Goal: Task Accomplishment & Management: Manage account settings

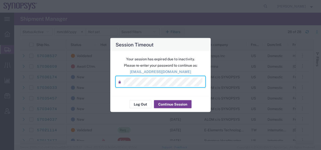
click at [167, 106] on button "Continue Session" at bounding box center [173, 104] width 38 height 8
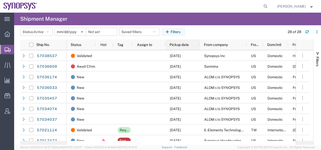
click at [178, 46] on span "Pickup date" at bounding box center [178, 45] width 19 height 4
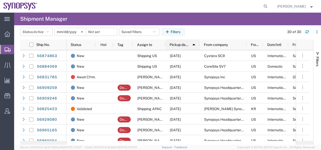
click at [178, 46] on span "Pickup date" at bounding box center [178, 45] width 19 height 4
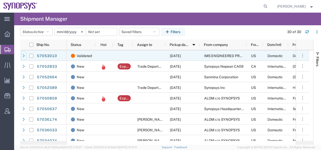
click at [23, 55] on icon at bounding box center [24, 56] width 4 height 4
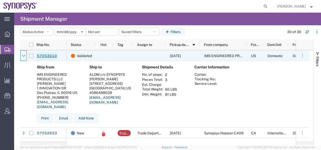
click at [45, 57] on link "57053010" at bounding box center [47, 56] width 21 height 8
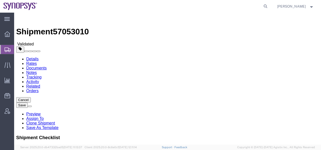
select select
click link "Activity"
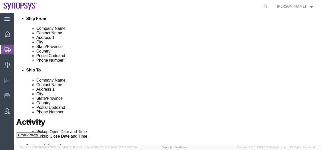
scroll to position [178, 0]
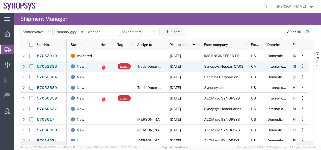
click at [47, 66] on link "57052833" at bounding box center [47, 67] width 21 height 8
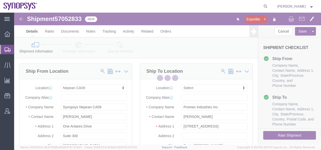
select select "63079"
select select
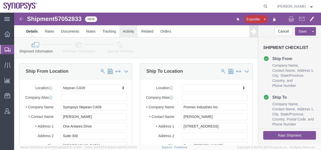
click link "Activity"
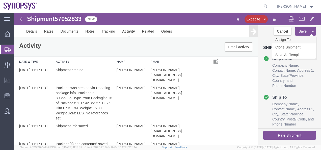
click at [279, 38] on link "Assign To" at bounding box center [294, 40] width 44 height 8
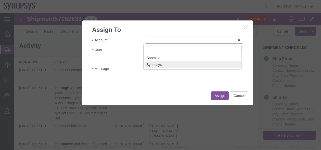
select select "117156"
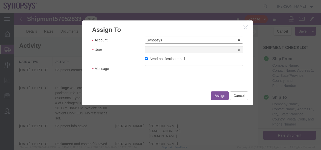
select select
drag, startPoint x: 164, startPoint y: 63, endPoint x: 150, endPoint y: 50, distance: 18.9
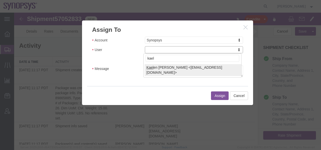
type input "kael"
select select "98361"
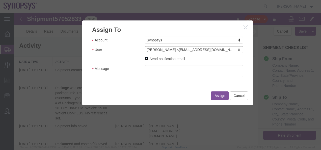
click at [145, 57] on input "Send notification email" at bounding box center [146, 58] width 3 height 3
checkbox input "false"
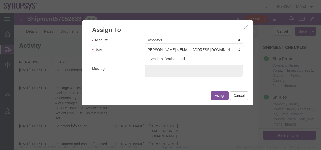
click at [219, 94] on button "Assign" at bounding box center [220, 95] width 18 height 9
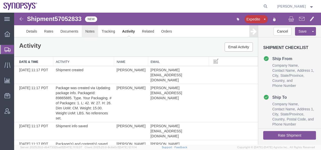
click at [91, 31] on link "Notes" at bounding box center [90, 31] width 16 height 12
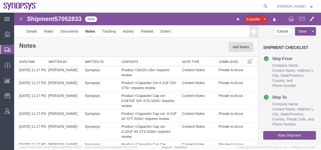
click at [229, 46] on button "Add Notes" at bounding box center [241, 46] width 24 height 9
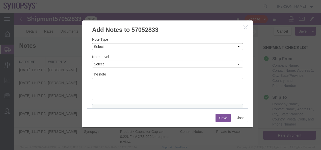
click at [104, 46] on select "Select Approval Bid Notes Carrier Change Notes Claim Notes Content Hazmat Notes…" at bounding box center [167, 46] width 151 height 7
select select "ON_BEHALF_OF_NOTES"
click at [92, 43] on select "Select Approval Bid Notes Carrier Change Notes Claim Notes Content Hazmat Notes…" at bounding box center [167, 46] width 151 height 7
click at [98, 61] on select "Select Private to Account Private to Vendor Public" at bounding box center [167, 64] width 151 height 7
select select "PUBLIC"
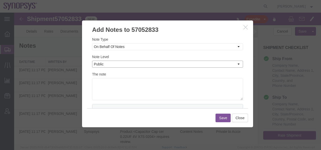
click at [92, 61] on select "Select Private to Account Private to Vendor Public" at bounding box center [167, 64] width 151 height 7
click at [94, 85] on textarea at bounding box center [167, 89] width 151 height 22
paste textarea "[PERSON_NAME]"
type textarea "On behalf of [PERSON_NAME]"
click at [219, 116] on button "Save" at bounding box center [222, 117] width 15 height 9
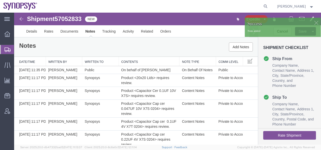
click at [20, 19] on img at bounding box center [21, 19] width 6 height 6
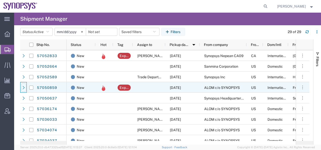
click at [24, 88] on icon at bounding box center [24, 88] width 4 height 4
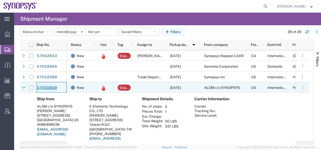
click at [50, 87] on link "57050859" at bounding box center [47, 88] width 21 height 8
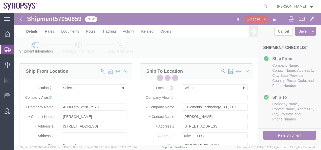
select select
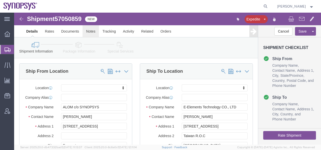
click link "Notes"
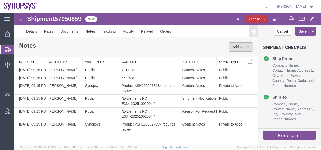
click at [236, 47] on button "Add Notes" at bounding box center [241, 46] width 24 height 9
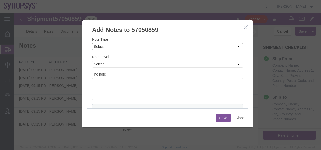
click at [104, 48] on select "Select Approval Bid Notes Carrier Change Notes Claim Notes Content Hazmat Notes…" at bounding box center [167, 46] width 151 height 7
select select "ON_BEHALF_OF_NOTES"
click at [92, 43] on select "Select Approval Bid Notes Carrier Change Notes Claim Notes Content Hazmat Notes…" at bounding box center [167, 46] width 151 height 7
click at [98, 63] on select "Select Private to Account Private to Vendor Public" at bounding box center [167, 64] width 151 height 7
select select "PUBLIC"
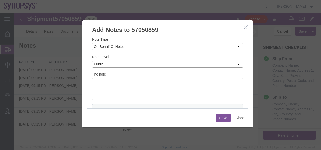
click at [92, 61] on select "Select Private to Account Private to Vendor Public" at bounding box center [167, 64] width 151 height 7
click at [101, 84] on textarea at bounding box center [167, 89] width 151 height 22
type textarea "On behalf of [PERSON_NAME]"
click at [219, 118] on button "Save" at bounding box center [222, 117] width 15 height 9
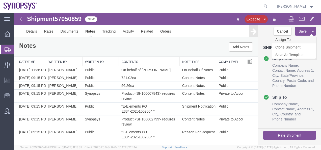
click at [285, 39] on link "Assign To" at bounding box center [294, 40] width 44 height 8
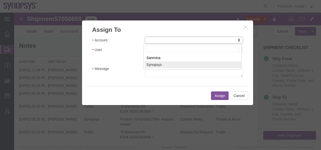
select select "117156"
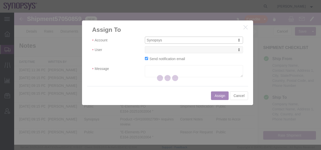
select select
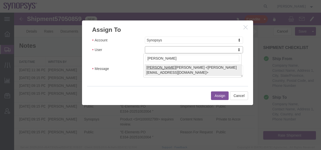
type input "[PERSON_NAME]"
select select "98200"
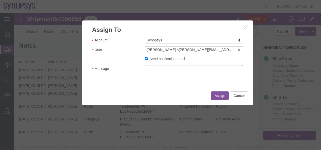
click at [155, 69] on textarea "Message" at bounding box center [194, 71] width 98 height 12
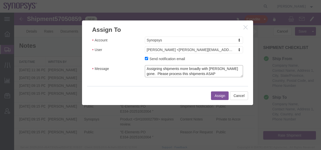
click at [182, 73] on textarea "Assigning shipments more broadly with [PERSON_NAME] gone. Please process this s…" at bounding box center [194, 71] width 98 height 12
type textarea "Assigning shipments more broadly with [PERSON_NAME] gone. Please process this s…"
click at [214, 94] on button "Assign" at bounding box center [220, 95] width 18 height 9
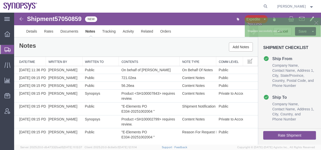
click at [23, 19] on img at bounding box center [21, 19] width 6 height 6
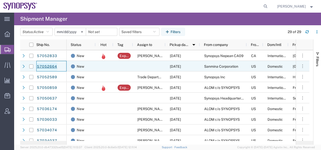
click at [42, 66] on link "57052664" at bounding box center [47, 67] width 21 height 8
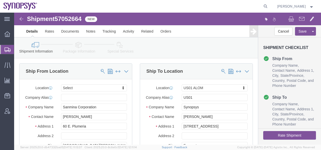
select select
select select "65511"
click link "Activity"
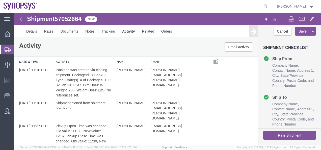
click at [21, 19] on img at bounding box center [21, 19] width 6 height 6
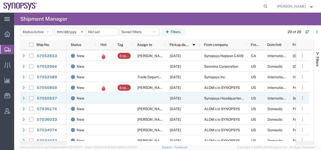
click at [24, 97] on icon at bounding box center [24, 97] width 2 height 3
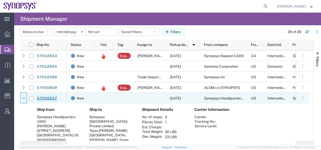
click at [42, 99] on link "57050637" at bounding box center [47, 98] width 21 height 8
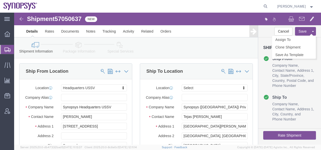
select select "63204"
select select
click link "Assign To"
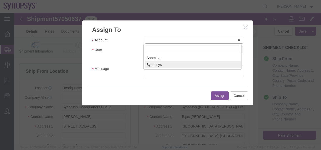
select select "117156"
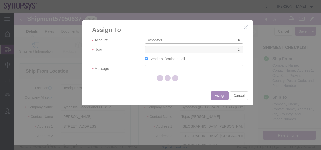
select select
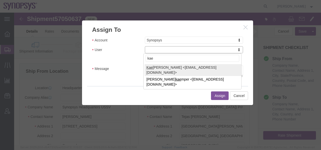
type input "kael"
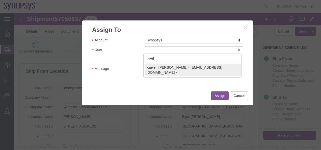
select select "98361"
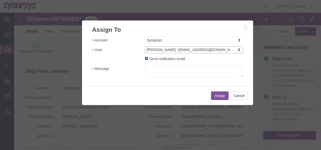
click input "Send notification email"
checkbox input "false"
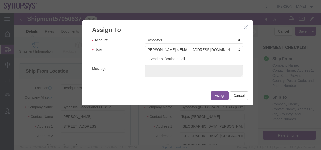
click button "Assign"
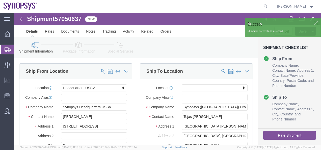
click img
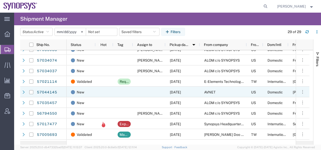
scroll to position [76, 0]
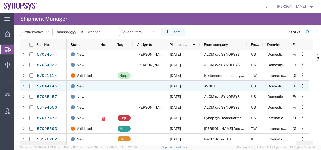
click at [23, 86] on icon at bounding box center [24, 86] width 4 height 4
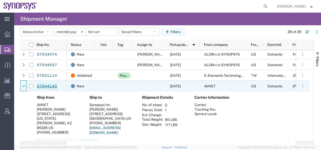
click at [46, 87] on link "57044145" at bounding box center [47, 86] width 21 height 8
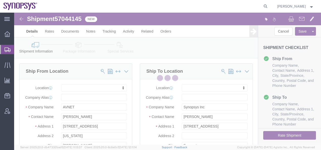
select select
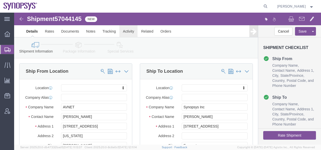
click link "Activity"
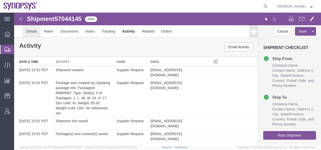
click at [27, 32] on link "Details" at bounding box center [32, 31] width 18 height 12
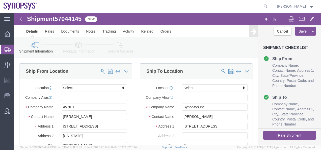
click icon
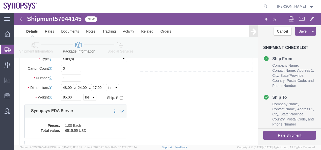
scroll to position [25, 0]
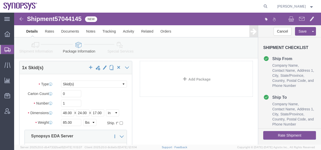
click button "Rate Shipment"
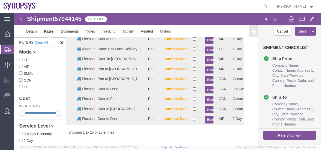
scroll to position [192, 0]
drag, startPoint x: 82, startPoint y: 18, endPoint x: 57, endPoint y: 17, distance: 25.2
click at [57, 17] on span "57044145" at bounding box center [67, 18] width 27 height 7
copy span "57044145"
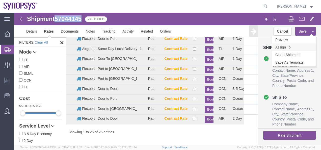
click at [287, 48] on link "Assign To" at bounding box center [294, 47] width 44 height 8
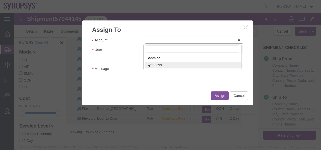
select select "117156"
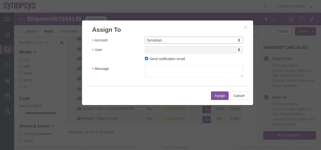
select select
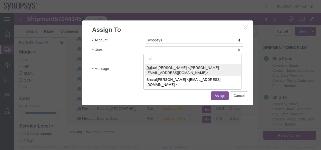
type input "raf"
select select "95522"
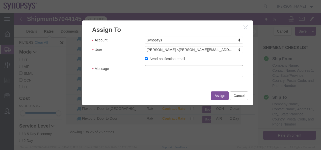
click at [153, 69] on textarea "Message" at bounding box center [194, 71] width 98 height 12
type textarea "Can you please help to assign this to Air Group?"
click at [215, 96] on button "Assign" at bounding box center [220, 95] width 18 height 9
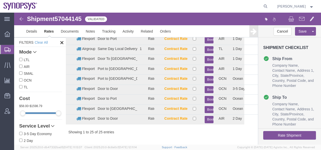
click at [21, 19] on img at bounding box center [21, 19] width 6 height 6
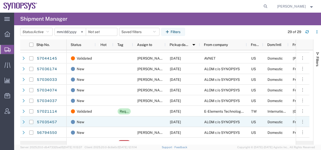
scroll to position [76, 0]
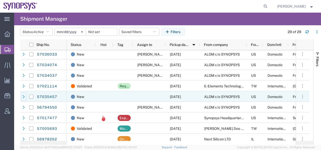
click at [24, 97] on icon at bounding box center [24, 96] width 2 height 3
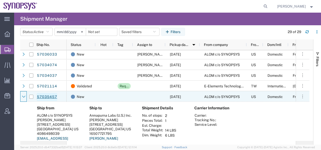
click at [42, 96] on link "57035457" at bounding box center [47, 97] width 21 height 8
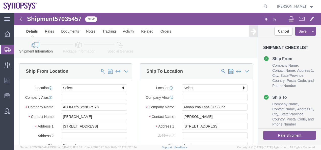
select select
click icon
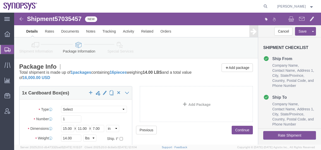
click icon
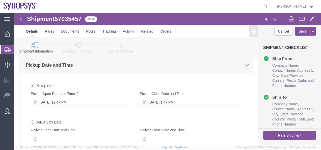
scroll to position [202, 0]
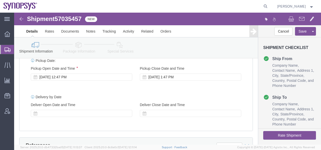
click button "Rate Shipment"
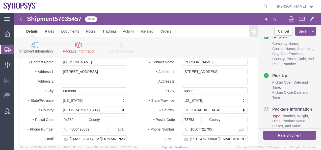
scroll to position [86, 0]
click icon
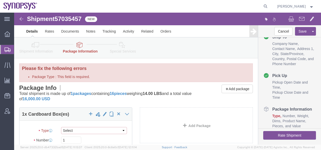
click select "Select Envelope Large Box Medium Box PAK Rack Small Box Tube Your Packaging"
select select "YRPK"
click select "Select Envelope Large Box Medium Box PAK Rack Small Box Tube Your Packaging"
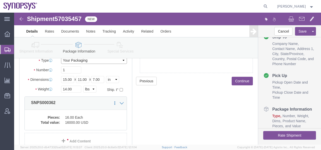
scroll to position [55, 0]
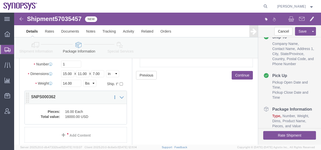
click dd "16000.00 USD"
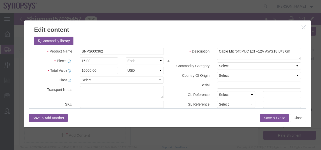
click button "Save & Close"
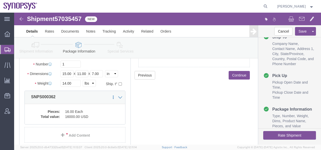
scroll to position [81, 0]
click button "Rate Shipment"
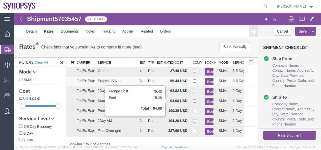
scroll to position [0, 0]
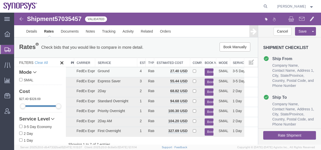
click at [206, 71] on button "Book" at bounding box center [209, 71] width 9 height 7
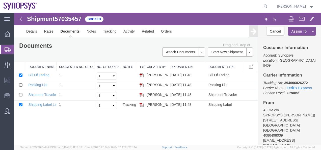
click at [21, 18] on img at bounding box center [21, 19] width 6 height 6
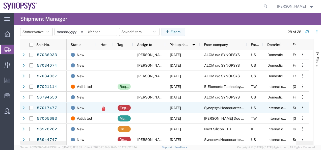
scroll to position [76, 0]
click at [24, 106] on icon at bounding box center [24, 107] width 4 height 4
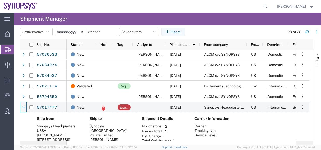
scroll to position [101, 0]
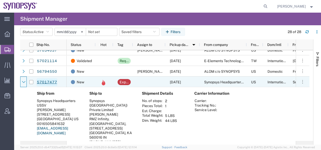
click at [42, 82] on link "57017477" at bounding box center [47, 82] width 21 height 8
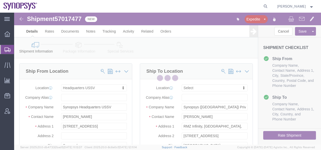
select select "63204"
select select
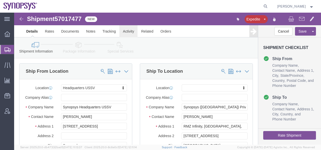
click link "Activity"
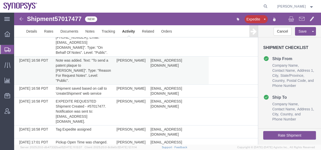
scroll to position [329, 0]
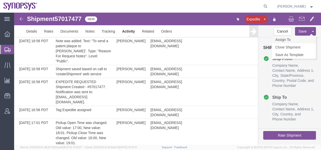
click at [297, 38] on link "Assign To" at bounding box center [294, 40] width 44 height 8
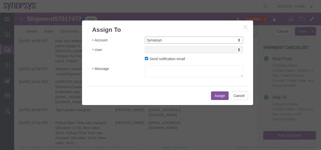
select select "117156"
select select
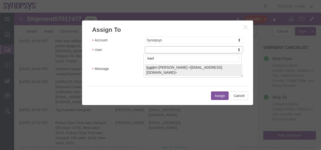
type input "kael"
select select "98361"
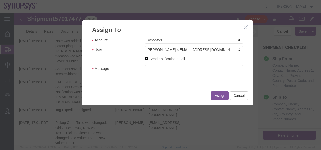
click at [145, 59] on input "Send notification email" at bounding box center [146, 58] width 3 height 3
checkbox input "false"
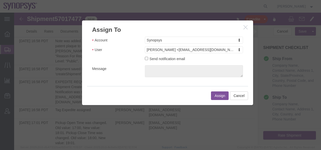
click at [221, 97] on button "Assign" at bounding box center [220, 95] width 18 height 9
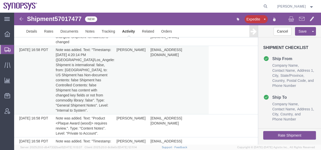
scroll to position [127, 0]
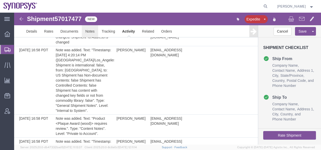
click at [86, 32] on link "Notes" at bounding box center [90, 31] width 16 height 12
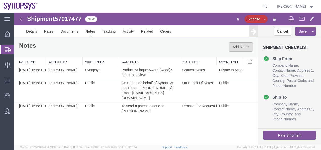
click at [235, 45] on button "Add Notes" at bounding box center [241, 46] width 24 height 9
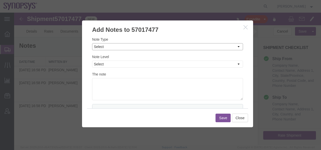
click at [102, 48] on select "Select Approval Bid Notes Carrier Change Notes Claim Notes Content Hazmat Notes…" at bounding box center [167, 46] width 151 height 7
select select "ON_BEHALF_OF_NOTES"
click at [92, 43] on select "Select Approval Bid Notes Carrier Change Notes Claim Notes Content Hazmat Notes…" at bounding box center [167, 46] width 151 height 7
click at [99, 65] on select "Select Private to Account Private to Vendor Public" at bounding box center [167, 64] width 151 height 7
select select "PUBLIC"
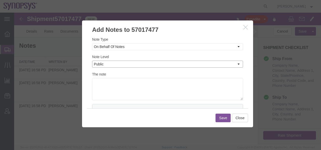
click at [92, 61] on select "Select Private to Account Private to Vendor Public" at bounding box center [167, 64] width 151 height 7
click at [100, 86] on textarea at bounding box center [167, 89] width 151 height 22
paste textarea "[PERSON_NAME]"
type textarea "On behalf of [PERSON_NAME]"
click at [221, 118] on button "Save" at bounding box center [222, 117] width 15 height 9
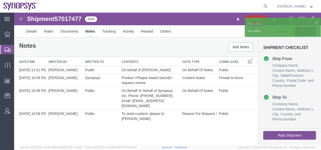
click at [21, 18] on img at bounding box center [21, 19] width 6 height 6
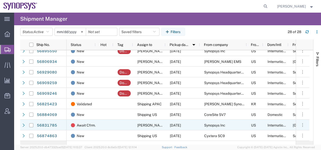
scroll to position [206, 0]
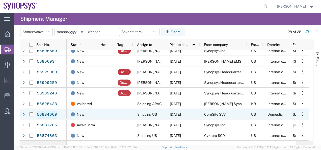
click at [46, 113] on link "56884069" at bounding box center [47, 114] width 21 height 8
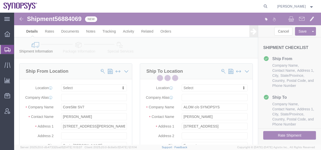
select select
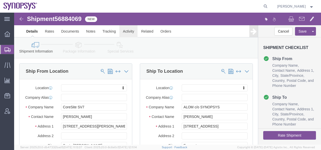
click link "Activity"
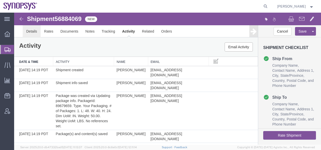
click at [29, 32] on link "Details" at bounding box center [32, 31] width 18 height 12
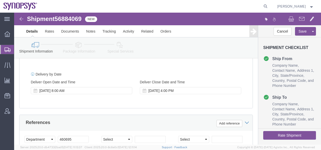
scroll to position [227, 0]
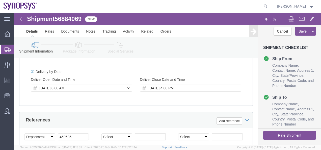
click button
click icon
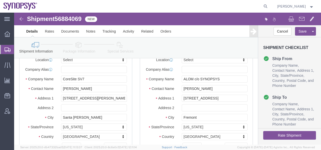
scroll to position [25, 0]
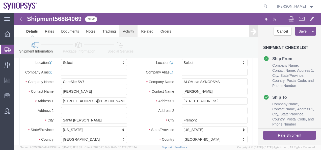
click link "Activity"
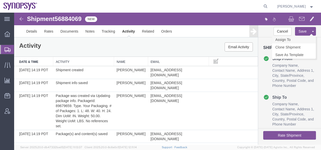
click at [280, 40] on link "Assign To" at bounding box center [294, 40] width 44 height 8
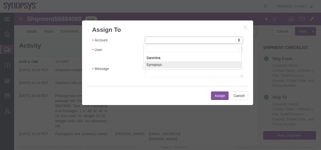
select select "117156"
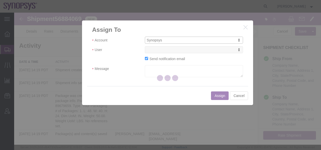
select select
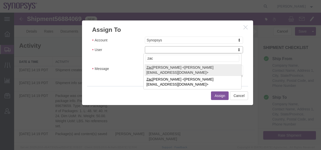
type input "zac"
select select "98200"
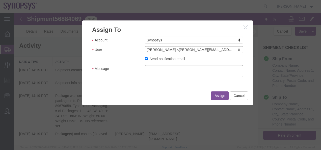
click at [152, 68] on textarea "Message" at bounding box center [194, 71] width 98 height 12
type textarea "[PERSON_NAME], please follow this request up as it is several weeks old now"
click at [214, 94] on button "Assign" at bounding box center [220, 95] width 18 height 9
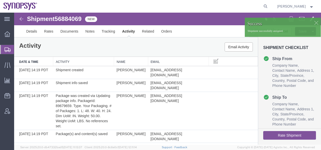
click at [21, 19] on img at bounding box center [21, 19] width 6 height 6
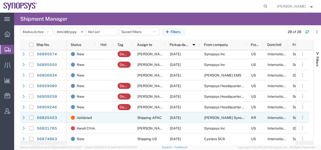
scroll to position [206, 0]
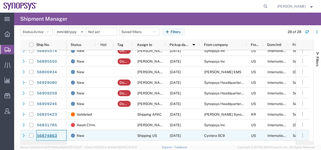
click at [47, 134] on link "56874863" at bounding box center [47, 136] width 21 height 8
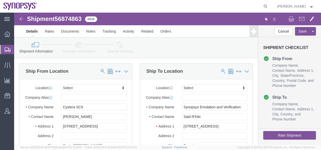
select select
click link "Activity"
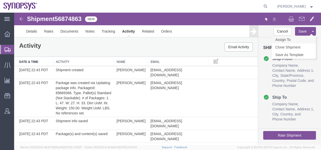
click at [289, 39] on link "Assign To" at bounding box center [294, 40] width 44 height 8
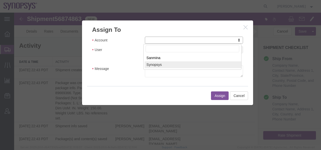
select select "117156"
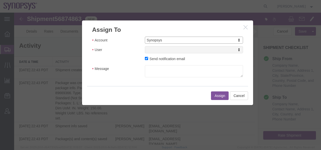
select select
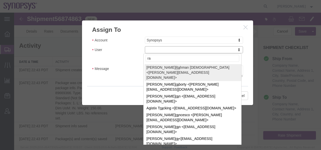
type input "raf"
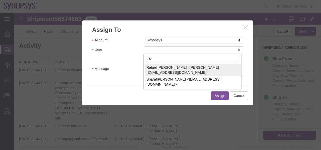
select select "95522"
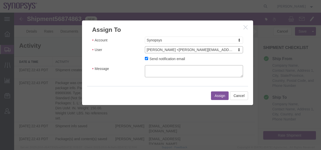
click at [152, 66] on textarea "Message" at bounding box center [194, 71] width 98 height 12
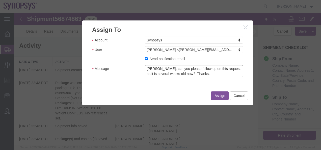
type textarea "[PERSON_NAME], can you please follow up on this request as it is several weeks …"
click at [213, 93] on button "Assign" at bounding box center [220, 95] width 18 height 9
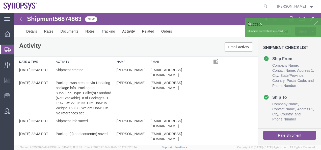
click at [22, 18] on img at bounding box center [21, 19] width 6 height 6
